Goal: Information Seeking & Learning: Learn about a topic

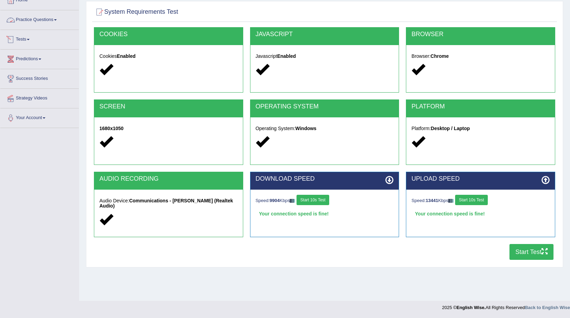
click at [21, 37] on link "Tests" at bounding box center [39, 38] width 78 height 17
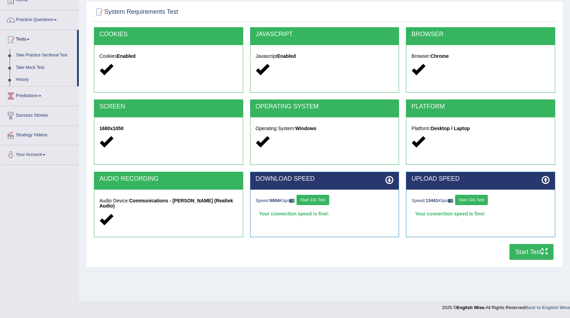
click at [45, 21] on link "Practice Questions" at bounding box center [39, 18] width 78 height 17
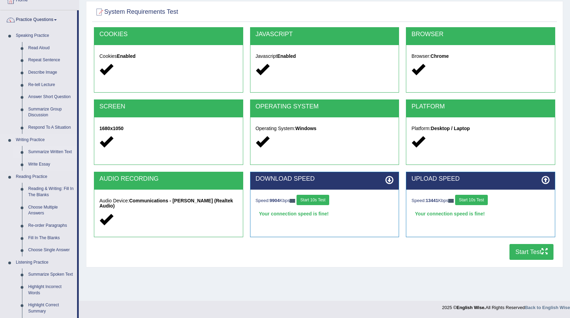
click at [54, 151] on link "Summarize Written Text" at bounding box center [51, 152] width 52 height 12
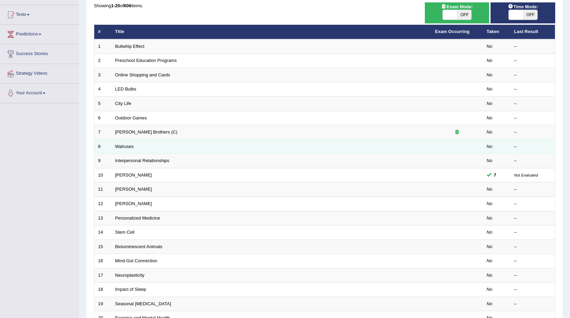
scroll to position [69, 0]
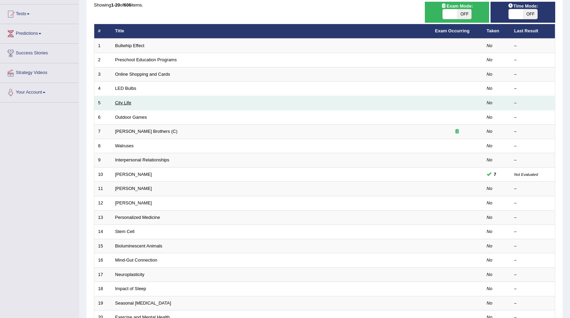
click at [118, 101] on link "City Life" at bounding box center [123, 102] width 16 height 5
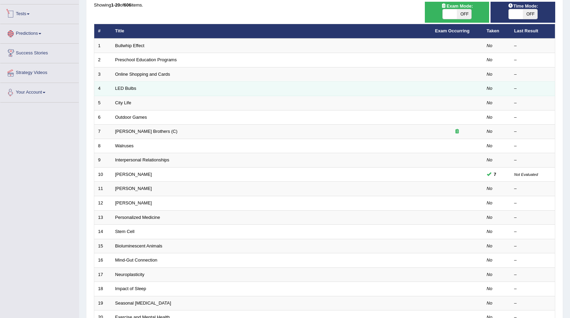
scroll to position [69, 0]
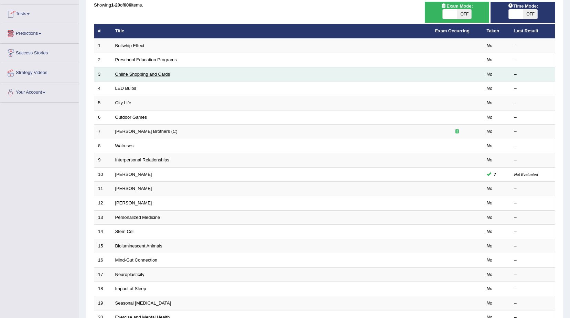
click at [146, 75] on link "Online Shopping and Cards" at bounding box center [142, 74] width 55 height 5
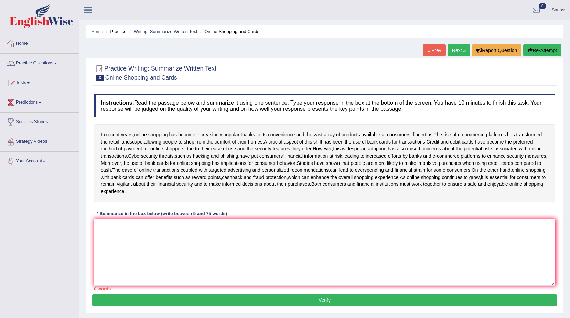
click at [152, 217] on div "* Summarize in the box below (write between 5 and 75 words)" at bounding box center [162, 214] width 136 height 7
click at [119, 237] on textarea at bounding box center [324, 252] width 461 height 67
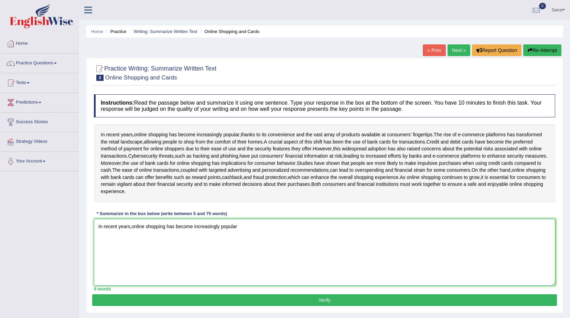
click at [200, 239] on textarea "In recent years,online shopping has become increasingly popular" at bounding box center [324, 252] width 461 height 67
click at [219, 243] on textarea "In recent years,online shopping has become popular" at bounding box center [324, 252] width 461 height 67
click at [450, 242] on textarea "In recent years,online shopping has become popular, and the rise of e-commerce …" at bounding box center [324, 252] width 461 height 67
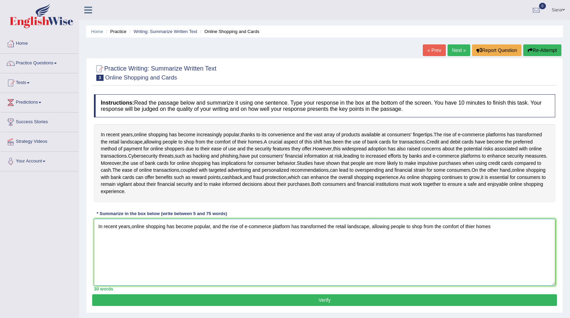
drag, startPoint x: 435, startPoint y: 241, endPoint x: 466, endPoint y: 241, distance: 31.3
click at [466, 241] on textarea "In recent years,online shopping has become popular, and the rise of e-commerce …" at bounding box center [324, 252] width 461 height 67
drag, startPoint x: 335, startPoint y: 212, endPoint x: 337, endPoint y: 219, distance: 7.4
click at [335, 202] on div "In recent years , online shopping has become increasingly popular , thanks to i…" at bounding box center [324, 162] width 461 height 77
drag, startPoint x: 463, startPoint y: 243, endPoint x: 459, endPoint y: 244, distance: 3.9
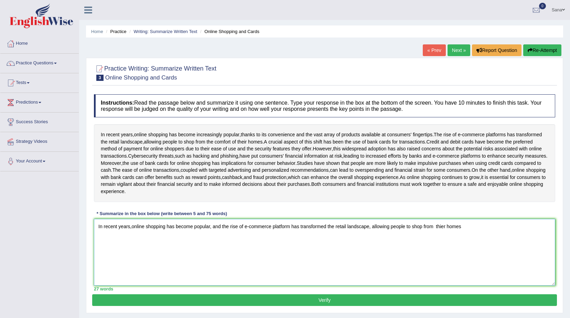
click at [460, 244] on textarea "In recent years,online shopping has become popular, and the rise of e-commerce …" at bounding box center [324, 252] width 461 height 67
click at [461, 242] on textarea "In recent years,online shopping has become popular, and the rise of e-commerce …" at bounding box center [324, 252] width 461 height 67
click at [512, 241] on textarea "In recent years,online shopping has become popular, and the rise of e-commerce …" at bounding box center [324, 252] width 461 height 67
click at [166, 252] on textarea "In recent years,online shopping has become popular, and the rise of e-commerce …" at bounding box center [324, 252] width 461 height 67
click at [222, 252] on textarea "In recent years,online shopping has become popular, and the rise of e-commerce …" at bounding box center [324, 252] width 461 height 67
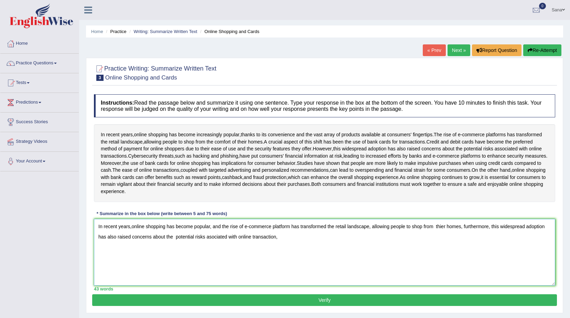
click at [112, 251] on textarea "In recent years,online shopping has become popular, and the rise of e-commerce …" at bounding box center [324, 252] width 461 height 67
click at [114, 250] on textarea "In recent years,online shopping has become popular, and the rise of e-commerce …" at bounding box center [324, 252] width 461 height 67
click at [113, 250] on textarea "In recent years,online shopping has become popular, and the rise of e-commerce …" at bounding box center [324, 252] width 461 height 67
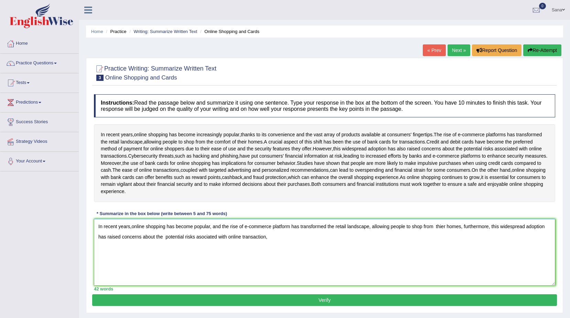
click at [274, 251] on textarea "In recent years,online shopping has become popular, and the rise of e-commerce …" at bounding box center [324, 252] width 461 height 67
drag, startPoint x: 156, startPoint y: 250, endPoint x: 230, endPoint y: 251, distance: 74.7
click at [230, 251] on textarea "In recent years,online shopping has become popular, and the rise of e-commerce …" at bounding box center [324, 252] width 461 height 67
click at [195, 252] on textarea "In recent years,online shopping has become popular, and the rise of e-commerce …" at bounding box center [324, 252] width 461 height 67
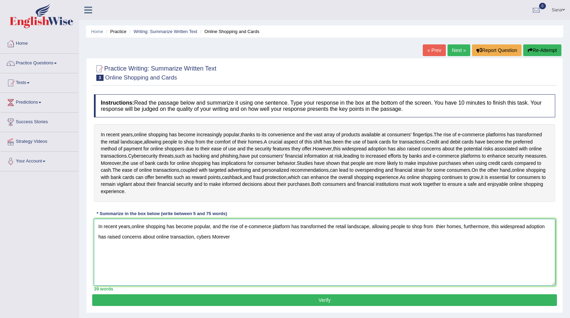
click at [221, 250] on textarea "In recent years,online shopping has become popular, and the rise of e-commerce …" at bounding box center [324, 252] width 461 height 67
click at [211, 251] on textarea "In recent years,online shopping has become popular, and the rise of e-commerce …" at bounding box center [324, 252] width 461 height 67
drag, startPoint x: 268, startPoint y: 255, endPoint x: 269, endPoint y: 252, distance: 3.6
click at [269, 254] on textarea "In recent years,online shopping has become popular, and the rise of e-commerce …" at bounding box center [324, 252] width 461 height 67
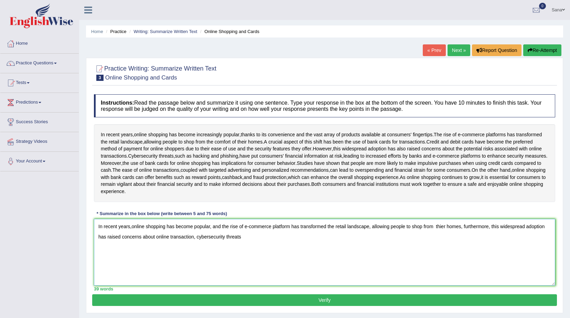
click at [197, 252] on textarea "In recent years,online shopping has become popular, and the rise of e-commerce …" at bounding box center [324, 252] width 461 height 67
click at [477, 242] on textarea "In recent years,online shopping has become popular, and the rise of e-commerce …" at bounding box center [324, 252] width 461 height 67
click at [244, 251] on textarea "In recent years,online shopping has become popular, and the rise of e-commerce …" at bounding box center [324, 252] width 461 height 67
click at [259, 252] on textarea "In recent years,online shopping has become popular, and the rise of e-commerce …" at bounding box center [324, 252] width 461 height 67
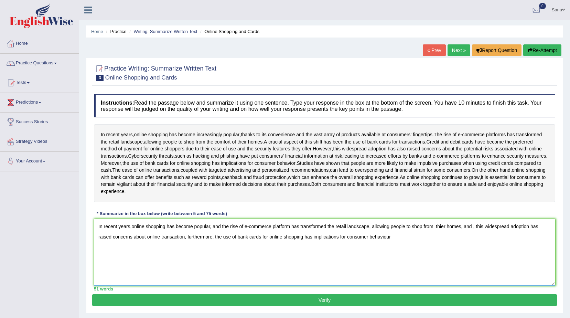
click at [266, 249] on textarea "In recent years,online shopping has become popular, and the rise of e-commerce …" at bounding box center [324, 252] width 461 height 67
drag, startPoint x: 233, startPoint y: 159, endPoint x: 257, endPoint y: 154, distance: 24.9
click at [257, 154] on div "In recent years , online shopping has become increasingly popular , thanks to i…" at bounding box center [324, 162] width 461 height 77
click at [263, 152] on div "In recent years , online shopping has become increasingly popular , thanks to i…" at bounding box center [324, 162] width 461 height 77
click at [263, 151] on div "In recent years , online shopping has become increasingly popular , thanks to i…" at bounding box center [324, 162] width 461 height 77
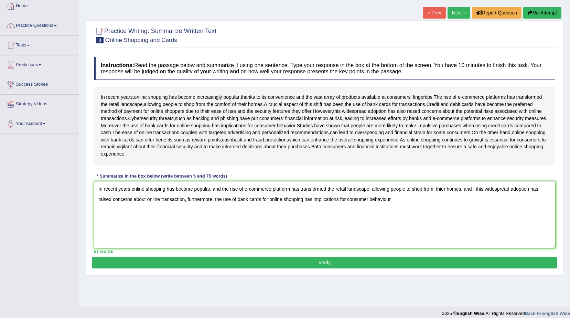
scroll to position [43, 0]
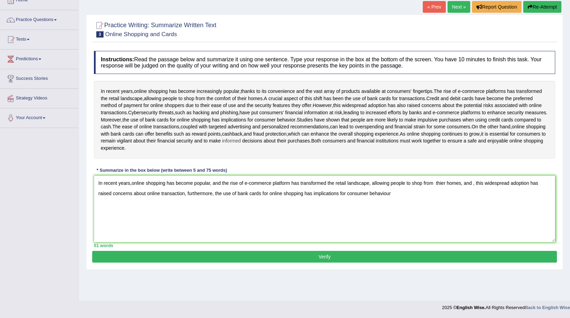
click at [241, 145] on span "informed" at bounding box center [231, 140] width 19 height 7
click at [260, 156] on body "Toggle navigation Home Practice Questions Speaking Practice Read Aloud Repeat S…" at bounding box center [285, 116] width 570 height 318
click at [241, 145] on span "informed" at bounding box center [231, 140] width 19 height 7
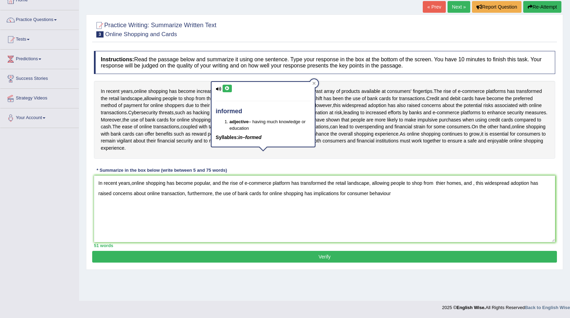
click at [291, 87] on div "informed adjective – having much knowledge or education Syllables: in–formed" at bounding box center [263, 114] width 103 height 64
click at [177, 212] on textarea "In recent years,online shopping has become popular, and the rise of e-commerce …" at bounding box center [324, 208] width 461 height 67
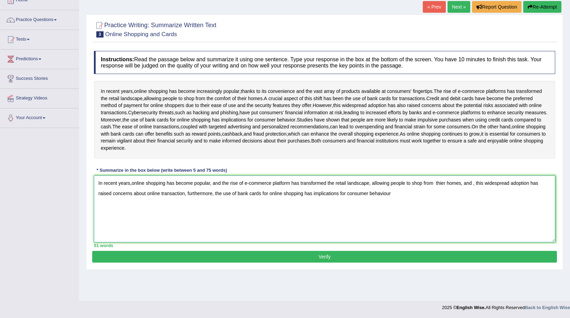
click at [402, 208] on textarea "In recent years,online shopping has become popular, and the rise of e-commerce …" at bounding box center [324, 208] width 461 height 67
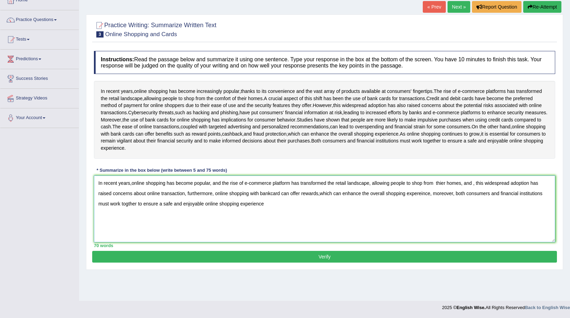
click at [130, 221] on textarea "In recent years,online shopping has become popular, and the rise of e-commerce …" at bounding box center [324, 208] width 461 height 67
click at [137, 218] on textarea "In recent years,online shopping has become popular, and the rise of e-commerce …" at bounding box center [324, 208] width 461 height 67
click at [129, 219] on textarea "In recent years,online shopping has become popular, and the rise of e-commerce …" at bounding box center [324, 208] width 461 height 67
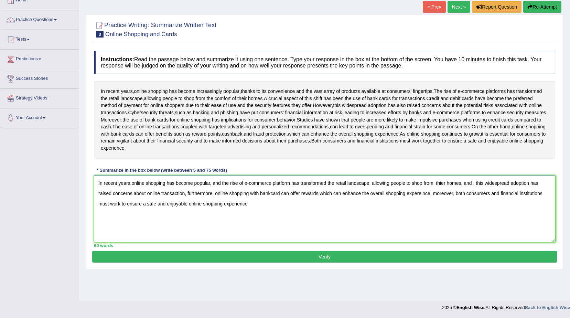
click at [156, 219] on textarea "In recent years,online shopping has become popular, and the rise of e-commerce …" at bounding box center [324, 208] width 461 height 67
click at [120, 215] on textarea "In recent years,online shopping has become popular, and the rise of e-commerce …" at bounding box center [324, 208] width 461 height 67
click at [190, 217] on textarea "In recent years,online shopping has become popular, and the rise of e-commerce …" at bounding box center [324, 208] width 461 height 67
click at [219, 221] on textarea "In recent years,online shopping has become popular, and the rise of e-commerce …" at bounding box center [324, 208] width 461 height 67
click at [475, 199] on textarea "In recent years,online shopping has become popular, and the rise of e-commerce …" at bounding box center [324, 208] width 461 height 67
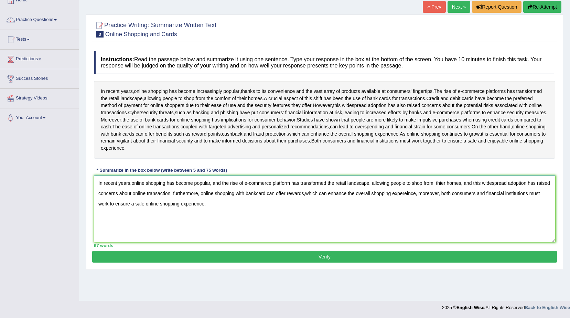
click at [463, 197] on textarea "In recent years,online shopping has become popular, and the rise of e-commerce …" at bounding box center [324, 208] width 461 height 67
type textarea "In recent years,online shopping has become popular, and the rise of e-commerce …"
click at [344, 263] on button "Verify" at bounding box center [324, 257] width 465 height 12
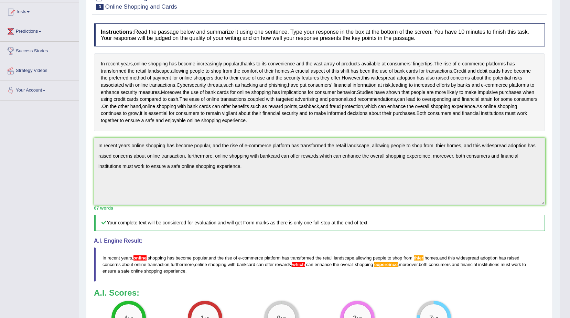
scroll to position [0, 0]
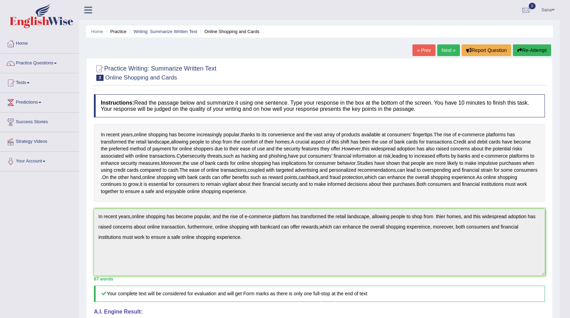
click at [534, 46] on button "Re-Attempt" at bounding box center [532, 50] width 38 height 12
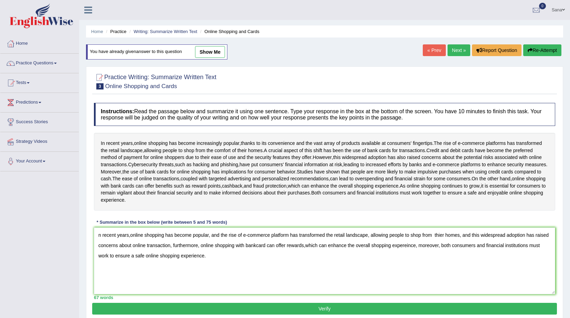
click at [96, 249] on textarea "n recent years,online shopping has become popular, and the rise of e-commerce p…" at bounding box center [324, 260] width 461 height 67
click at [132, 251] on textarea "In recent years,online shopping has become popular, and the rise of e-commerce …" at bounding box center [324, 260] width 461 height 67
click at [443, 248] on textarea "In recent years, online shopping has become popular, and the rise of e-commerce…" at bounding box center [324, 260] width 461 height 67
click at [306, 260] on textarea "In recent years, online shopping has become popular, and the rise of e-commerce…" at bounding box center [324, 260] width 461 height 67
click at [411, 259] on textarea "In recent years, online shopping has become popular, and the rise of e-commerce…" at bounding box center [324, 260] width 461 height 67
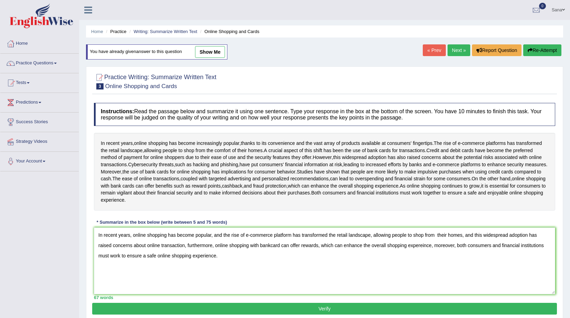
click at [407, 260] on textarea "In recent years, online shopping has become popular, and the rise of e-commerce…" at bounding box center [324, 260] width 461 height 67
click at [407, 245] on textarea "In recent years, online shopping has become popular, and the rise of e-commerce…" at bounding box center [324, 260] width 461 height 67
click at [407, 261] on textarea "In recent years, online shopping has become popular, and the rise of e-commerce…" at bounding box center [324, 260] width 461 height 67
click at [392, 280] on textarea "In recent years, online shopping has become popular, and the rise of e-commerce…" at bounding box center [324, 260] width 461 height 67
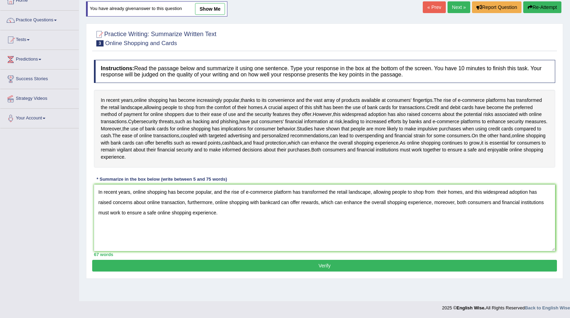
scroll to position [43, 0]
type textarea "In recent years, online shopping has become popular, and the rise of e-commerce…"
click at [304, 271] on button "Verify" at bounding box center [324, 265] width 465 height 12
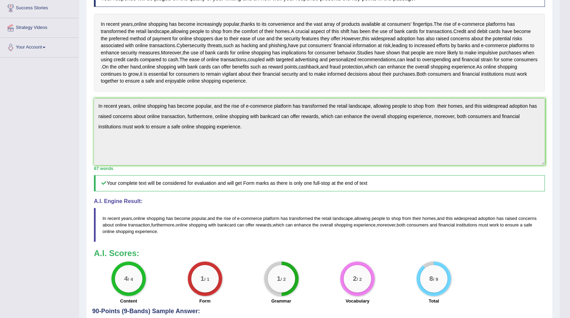
scroll to position [114, 0]
click at [90, 81] on div "Practice Writing: Summarize Written Text 3 Online Shopping and Cards Instructio…" at bounding box center [319, 149] width 467 height 402
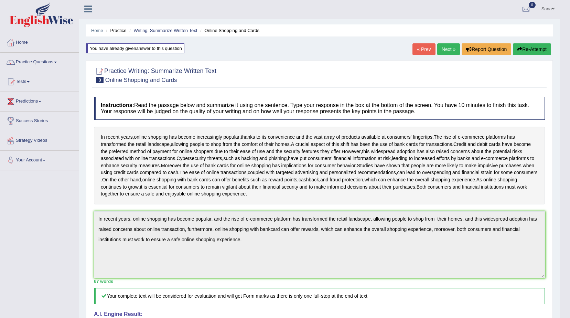
scroll to position [0, 0]
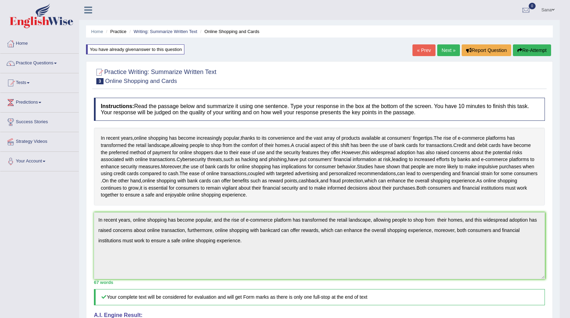
click at [531, 55] on button "Re-Attempt" at bounding box center [532, 50] width 38 height 12
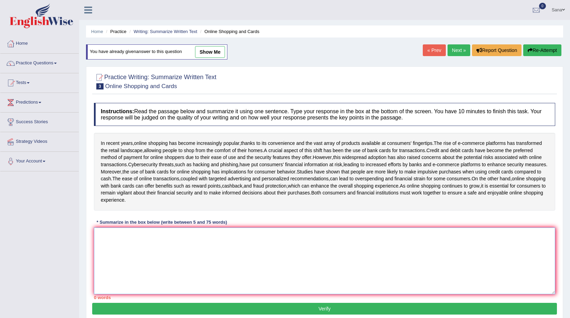
click at [207, 249] on textarea at bounding box center [324, 260] width 461 height 67
paste textarea "In recent years, online shopping has become popular, and the rise of e-commerce…"
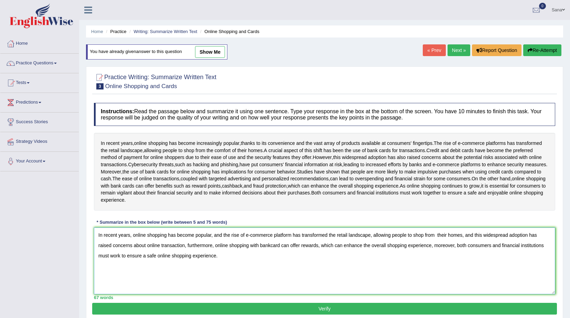
click at [109, 270] on textarea "In recent years, online shopping has become popular, and the rise of e-commerce…" at bounding box center [324, 260] width 461 height 67
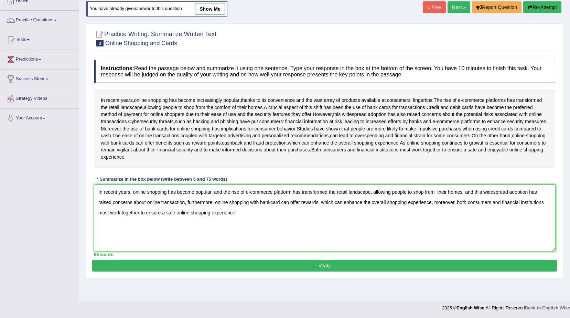
scroll to position [43, 0]
type textarea "In recent years, online shopping has become popular, and the rise of e-commerce…"
click at [240, 271] on button "Verify" at bounding box center [324, 265] width 465 height 12
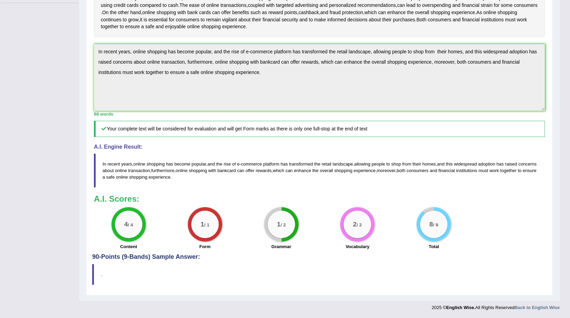
scroll to position [182, 0]
